Goal: Task Accomplishment & Management: Complete application form

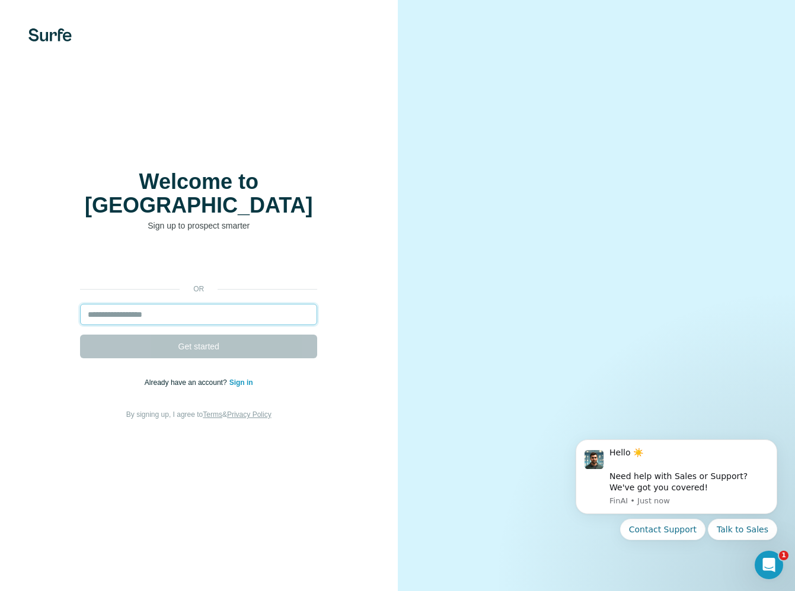
click at [261, 304] on input "email" at bounding box center [198, 314] width 237 height 21
